Goal: Task Accomplishment & Management: Manage account settings

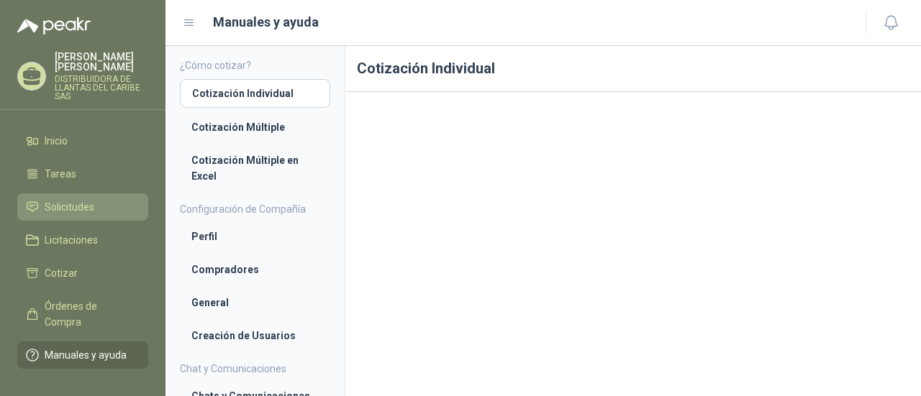
click at [92, 201] on span "Solicitudes" at bounding box center [70, 207] width 50 height 16
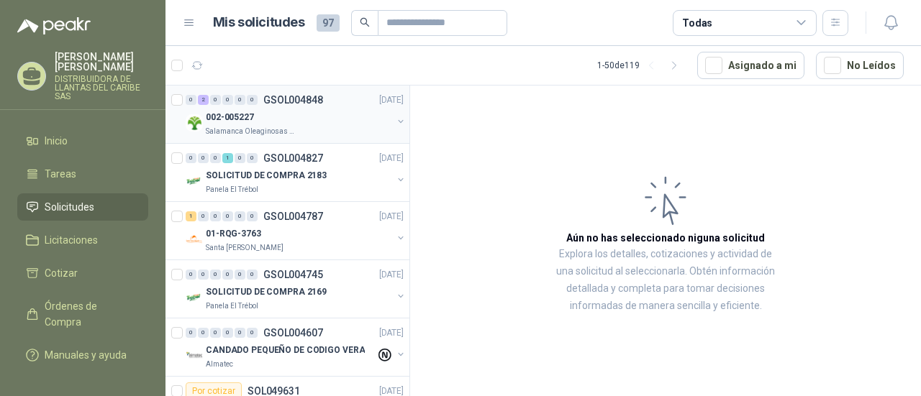
click at [232, 132] on p "Salamanca Oleaginosas SAS" at bounding box center [251, 132] width 91 height 12
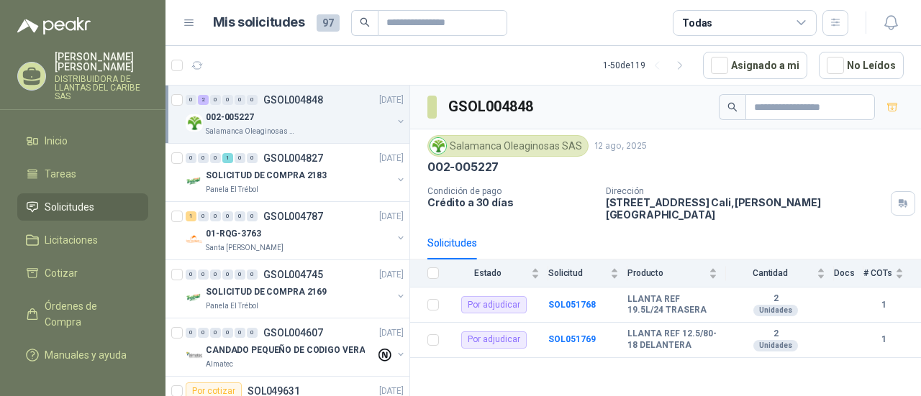
click at [337, 65] on article "1 - 50 de 119 Asignado a mi No Leídos" at bounding box center [542, 65] width 755 height 39
